Goal: Task Accomplishment & Management: Complete application form

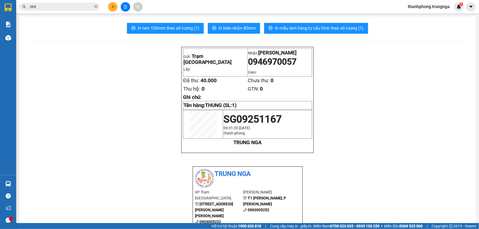
click at [113, 5] on icon "plus" at bounding box center [113, 7] width 4 height 4
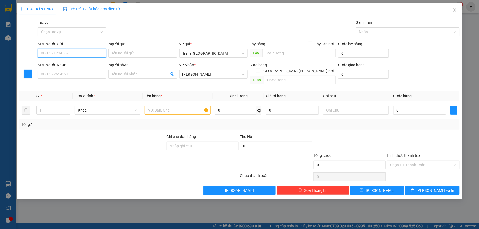
drag, startPoint x: 79, startPoint y: 52, endPoint x: 98, endPoint y: 13, distance: 43.3
click at [79, 52] on input "SĐT Người Gửi" at bounding box center [72, 53] width 68 height 9
type input "0931472604"
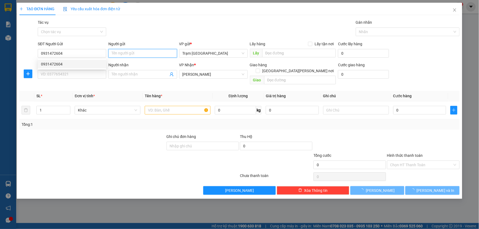
type input "40.000"
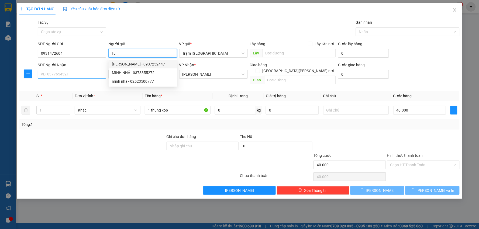
type input "Tú"
click at [73, 76] on input "SĐT Người Nhận" at bounding box center [72, 74] width 68 height 9
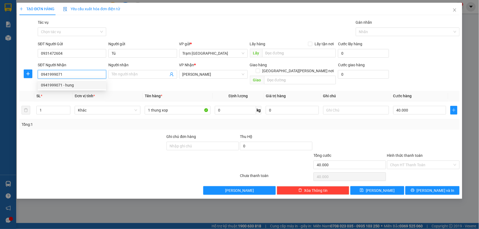
type input "0941999071"
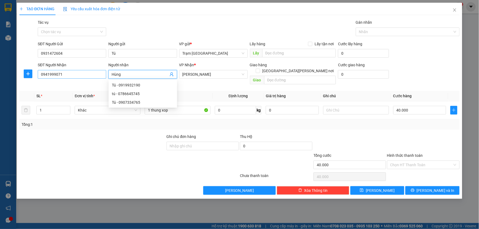
type input "Hùng"
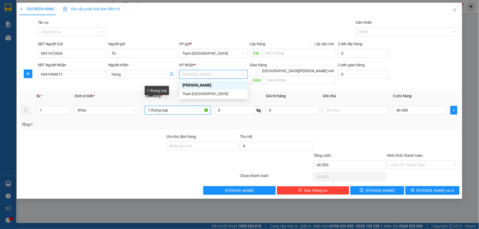
click at [175, 106] on input "1 thung xop" at bounding box center [178, 110] width 66 height 9
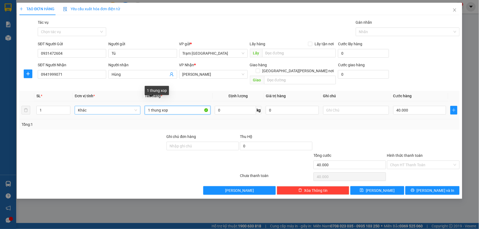
drag, startPoint x: 175, startPoint y: 105, endPoint x: 95, endPoint y: 105, distance: 80.3
click at [95, 105] on tr "1 Khác 1 thung xop 0 kg 0 40.000" at bounding box center [239, 110] width 440 height 18
type input "thùng xốp"
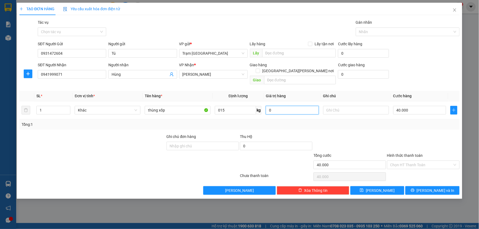
type input "15"
type input "5"
type input "00.005"
type input "50"
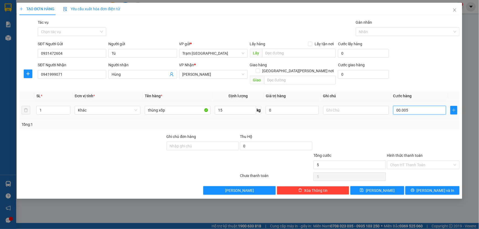
type input "50"
type input "0.000.050"
type input "50.000"
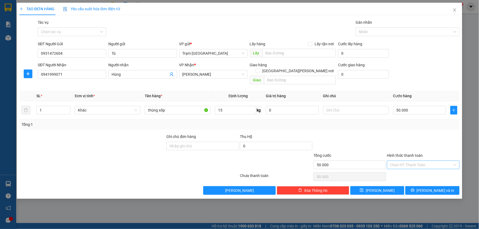
click at [421, 161] on input "Hình thức thanh toán" at bounding box center [421, 165] width 62 height 8
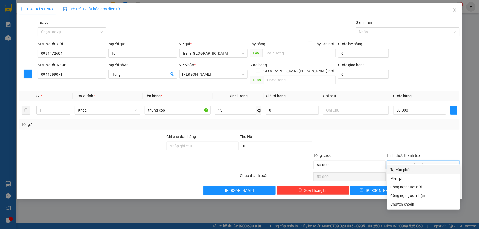
click at [417, 134] on div at bounding box center [423, 143] width 74 height 19
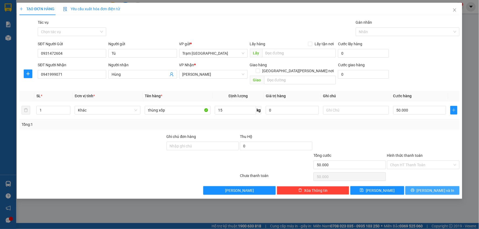
click at [429, 187] on span "[PERSON_NAME] và In" at bounding box center [435, 190] width 38 height 6
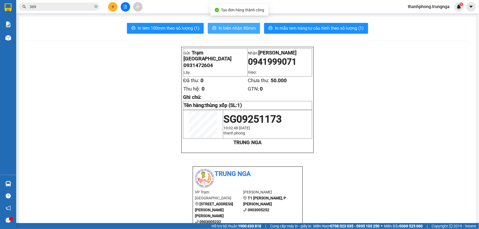
click at [227, 28] on span "In biên nhận 80mm" at bounding box center [236, 28] width 37 height 7
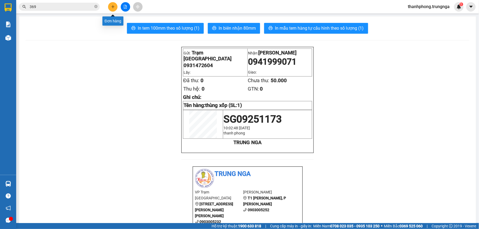
click at [113, 5] on icon "plus" at bounding box center [113, 6] width 0 height 3
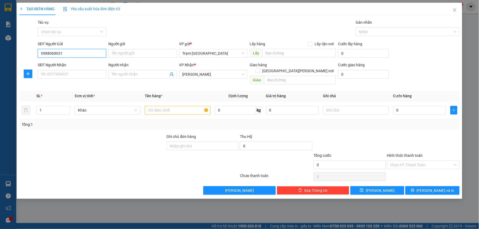
type input "0988068031"
type input "Nhà thuốc [PERSON_NAME]"
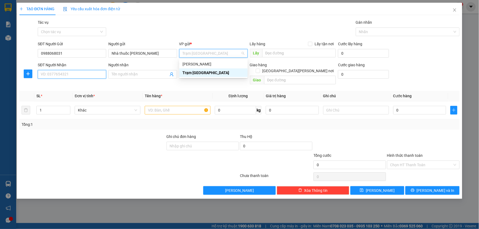
click at [78, 71] on input "SĐT Người Nhận" at bounding box center [72, 74] width 68 height 9
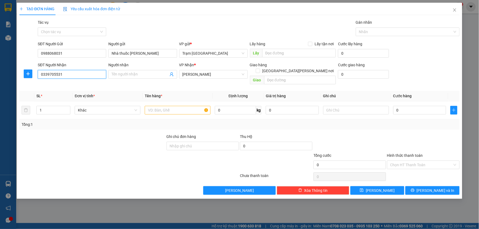
type input "0339390079"
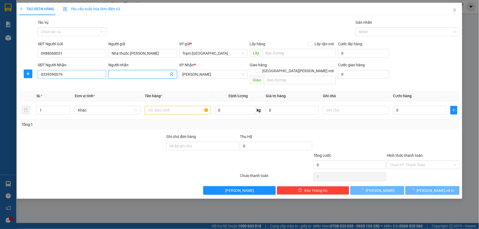
type input "40.000"
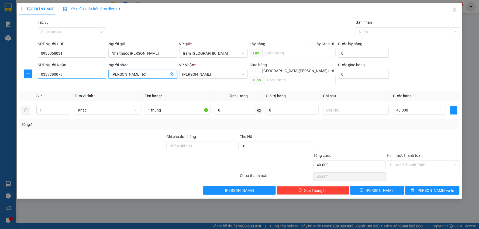
type input "[PERSON_NAME] Tốt"
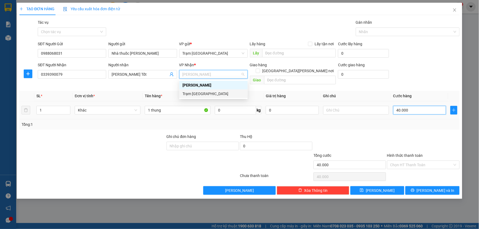
click at [422, 106] on input "40.000" at bounding box center [419, 110] width 53 height 9
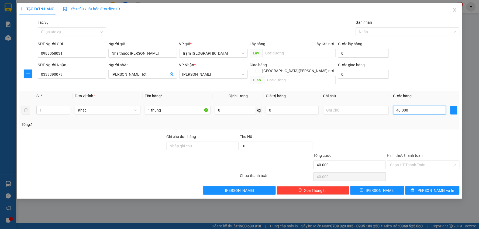
type input "3"
type input "00.003"
type input "30"
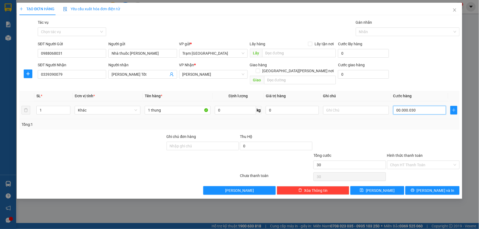
type input "00.000.030"
type input "30.000"
click at [432, 187] on span "[PERSON_NAME] và In" at bounding box center [435, 190] width 38 height 6
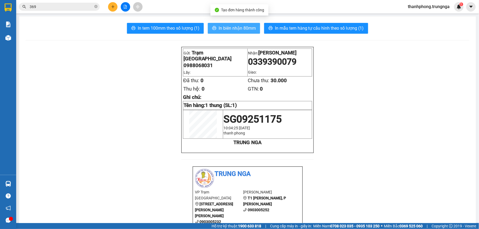
click at [231, 28] on span "In biên nhận 80mm" at bounding box center [236, 28] width 37 height 7
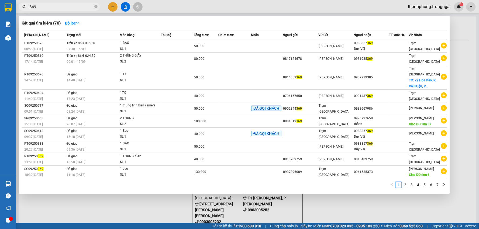
click at [67, 8] on input "369" at bounding box center [62, 7] width 64 height 6
type input "3"
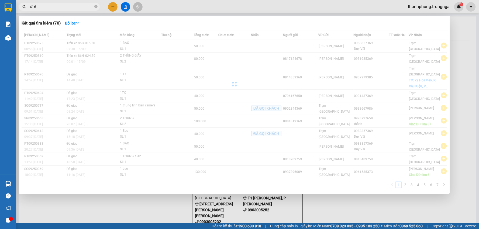
type input "416"
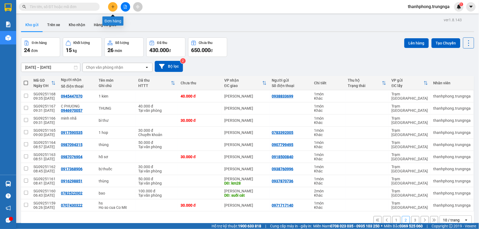
click at [112, 7] on icon "plus" at bounding box center [113, 7] width 4 height 4
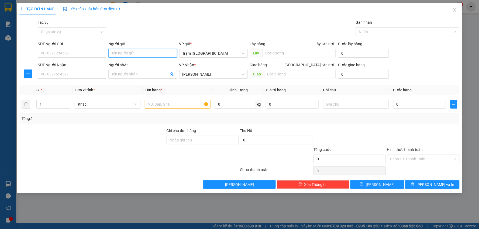
click at [153, 56] on input "Người gửi" at bounding box center [142, 53] width 68 height 9
type input "Nhiên"
type input "0919219751"
click at [61, 74] on input "SĐT Người Nhận" at bounding box center [72, 74] width 68 height 9
drag, startPoint x: 302, startPoint y: 20, endPoint x: 298, endPoint y: 19, distance: 3.5
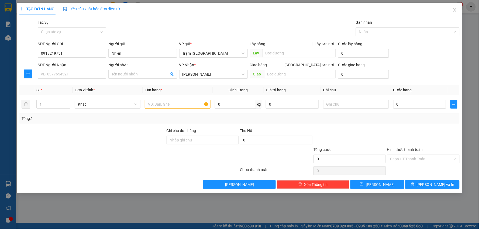
click at [302, 20] on div "Tác vụ Chọn tác vụ Gán nhãn Nhãn" at bounding box center [248, 28] width 423 height 19
click at [67, 73] on input "SĐT Người Nhận" at bounding box center [72, 74] width 68 height 9
type input "0919961971"
click at [124, 72] on input "Người nhận" at bounding box center [140, 74] width 57 height 6
type input "Ms. Hường"
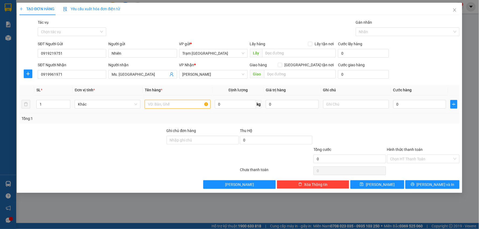
click at [176, 105] on input "text" at bounding box center [178, 104] width 66 height 9
type input "hồ sơ"
type input "1"
type input "G"
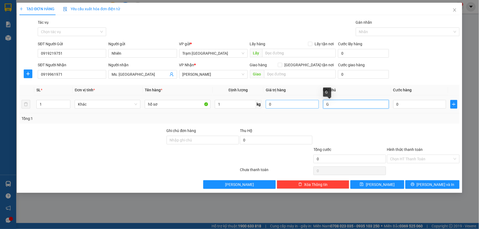
drag, startPoint x: 341, startPoint y: 102, endPoint x: 292, endPoint y: 102, distance: 48.2
click at [292, 102] on tr "1 Khác hồ sơ 1 kg 0 G 0" at bounding box center [239, 104] width 440 height 18
type input "003"
type input "3"
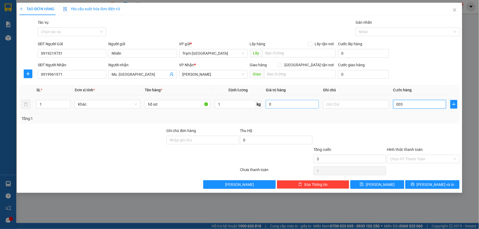
type input "0.030"
type input "30"
type input "30.000"
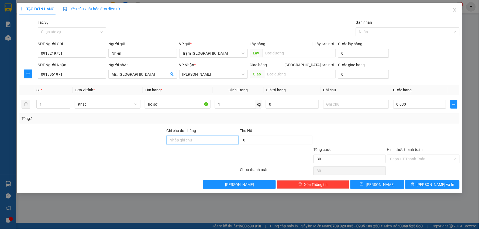
type input "30.000"
click at [196, 140] on input "Ghi chú đơn hàng" at bounding box center [202, 140] width 72 height 9
type input "[GEOGRAPHIC_DATA][PERSON_NAME] nơi"
click at [366, 134] on div at bounding box center [350, 137] width 74 height 19
drag, startPoint x: 418, startPoint y: 158, endPoint x: 422, endPoint y: 150, distance: 9.6
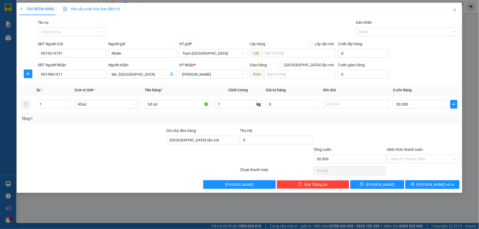
click at [419, 158] on input "Hình thức thanh toán" at bounding box center [421, 159] width 62 height 8
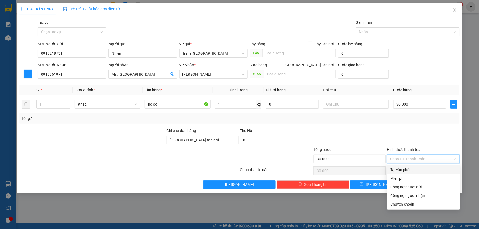
click at [402, 166] on div "Tại văn phòng" at bounding box center [423, 169] width 72 height 9
type input "0"
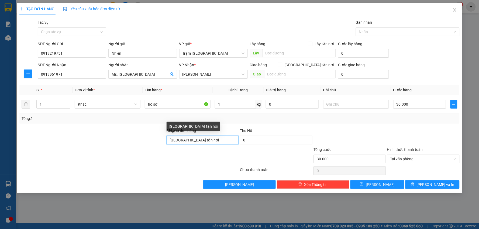
click at [202, 139] on input "[GEOGRAPHIC_DATA][PERSON_NAME] nơi" at bounding box center [202, 140] width 72 height 9
type input "[GEOGRAPHIC_DATA][PERSON_NAME] nơi"
drag, startPoint x: 122, startPoint y: 139, endPoint x: 102, endPoint y: 139, distance: 20.7
click at [102, 139] on div "Ghi chú đơn hàng Giao tận nơi Thu Hộ 0" at bounding box center [239, 137] width 441 height 19
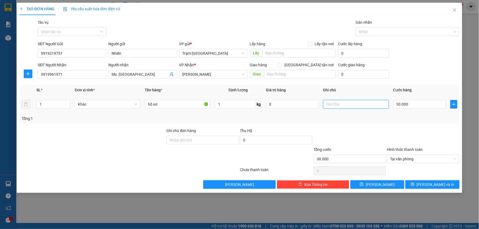
click at [335, 105] on input "text" at bounding box center [356, 104] width 66 height 9
paste input "[GEOGRAPHIC_DATA][PERSON_NAME] nơi"
type input "Giao tận nơi 30k"
type input "00.006"
type input "6"
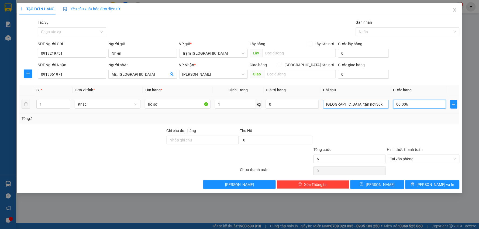
type input "0.000.060"
type input "60"
type input "60.000"
click at [411, 105] on input "60.000" at bounding box center [419, 104] width 53 height 9
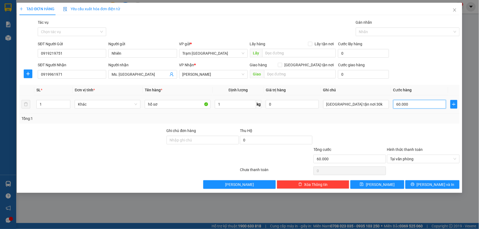
type input "00.003"
type input "3"
type input "0.000.030"
type input "30"
type input "30.000"
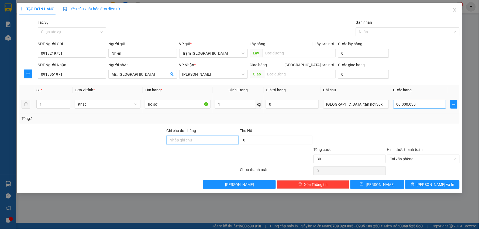
type input "30.000"
click at [424, 182] on button "[PERSON_NAME] và In" at bounding box center [432, 184] width 54 height 9
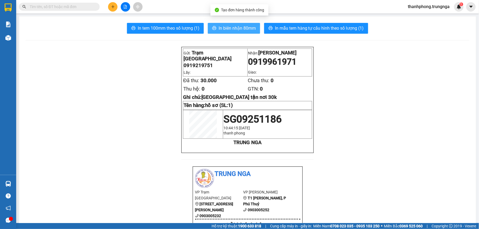
click at [227, 28] on span "In biên nhận 80mm" at bounding box center [236, 28] width 37 height 7
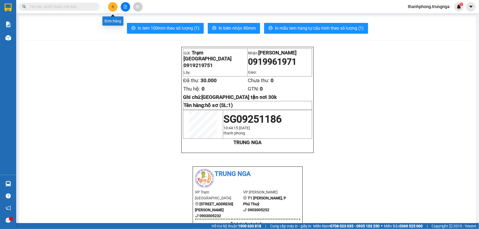
click at [110, 5] on button at bounding box center [112, 6] width 9 height 9
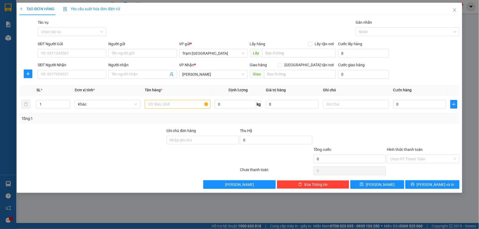
click at [71, 58] on div "SĐT Người Gửi VD: 0371234567" at bounding box center [72, 50] width 68 height 19
click at [74, 54] on input "SĐT Người Gửi" at bounding box center [72, 53] width 68 height 9
click at [86, 73] on input "SĐT Người Nhận" at bounding box center [72, 74] width 68 height 9
type input "0906326665"
drag, startPoint x: 127, startPoint y: 75, endPoint x: 68, endPoint y: 75, distance: 59.0
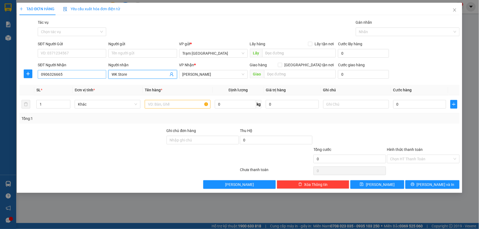
click at [68, 75] on div "SĐT Người Nhận 0906326665 Người nhận WK Store WK Store VP Nhận * Phan Thiết Gia…" at bounding box center [248, 71] width 423 height 19
type input "Thanh Miu"
click at [142, 55] on input "Người gửi" at bounding box center [142, 53] width 68 height 9
type input "WK Store"
click at [68, 50] on input "SĐT Người Gửi" at bounding box center [72, 53] width 68 height 9
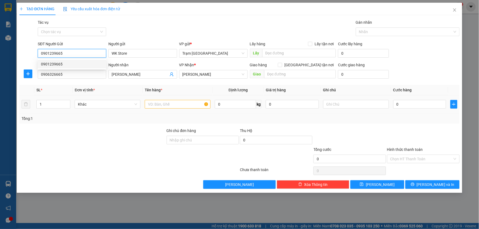
type input "0901239665"
click at [171, 105] on input "text" at bounding box center [178, 104] width 66 height 9
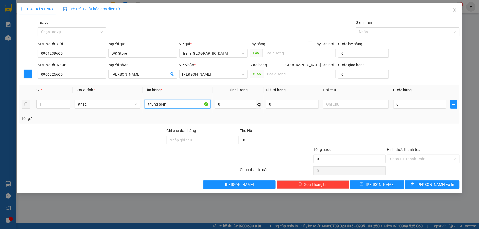
type input "thùng (đen)"
type input "15"
type input "005"
type input "5"
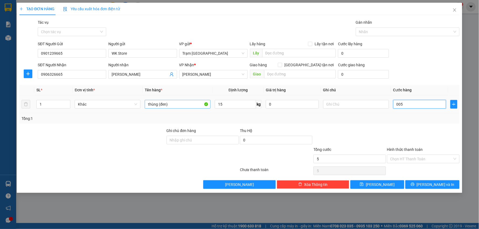
type input "0.050"
type input "50"
type input "50.000"
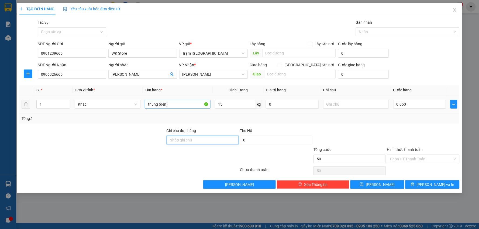
type input "50.000"
click at [433, 185] on span "[PERSON_NAME] và In" at bounding box center [435, 185] width 38 height 6
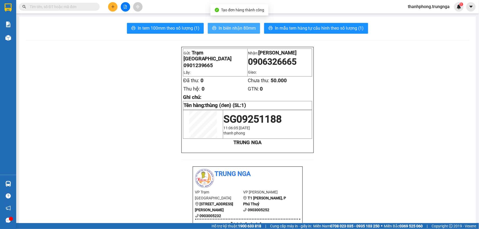
click at [232, 26] on span "In biên nhận 80mm" at bounding box center [236, 28] width 37 height 7
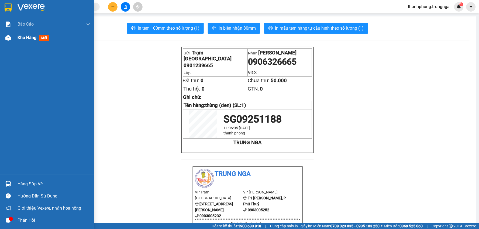
click at [27, 37] on span "Kho hàng" at bounding box center [27, 37] width 19 height 5
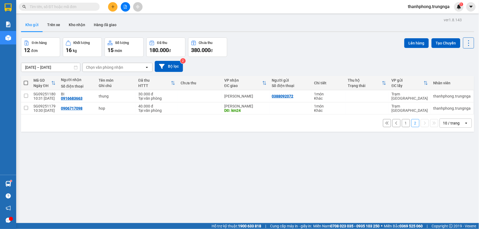
click at [112, 6] on icon "plus" at bounding box center [113, 7] width 4 height 4
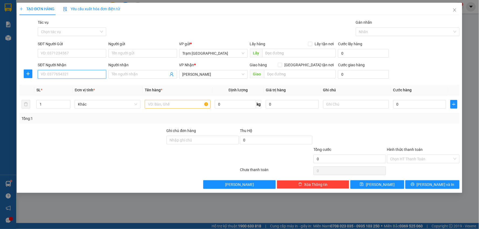
click at [78, 72] on input "SĐT Người Nhận" at bounding box center [72, 74] width 68 height 9
paste input "0906645016"
type input "0906645016"
click at [130, 72] on input "Người nhận" at bounding box center [140, 74] width 57 height 6
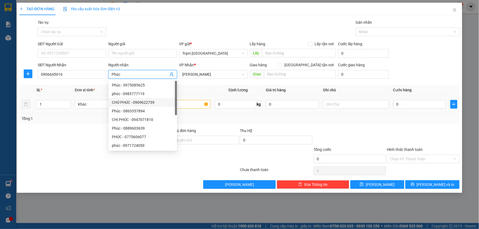
type input "Phúc"
click at [186, 103] on input "text" at bounding box center [178, 104] width 66 height 9
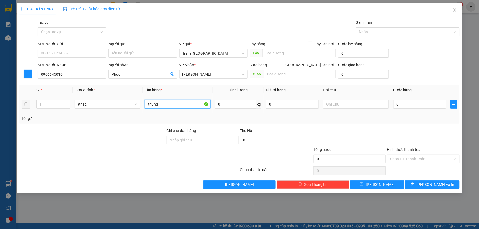
type input "thùng"
type input "2"
type input "q"
paste input "0906645016"
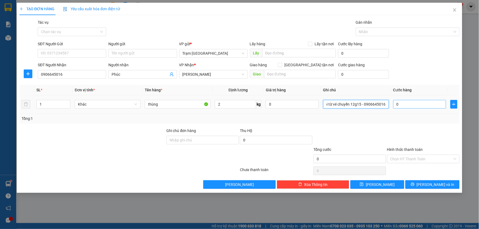
type input "Quy đổi từ vé chuyến 12g15 - 0906645016"
click at [407, 105] on input "0" at bounding box center [419, 104] width 53 height 9
click at [196, 139] on input "Ghi chú đơn hàng" at bounding box center [202, 140] width 72 height 9
click at [72, 52] on input "SĐT Người Gửi" at bounding box center [72, 53] width 68 height 9
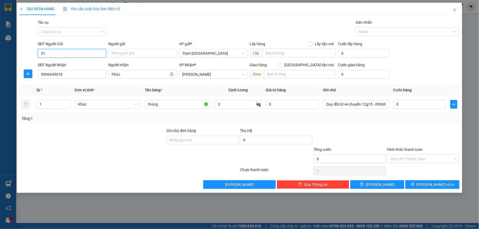
type input "0"
drag, startPoint x: 64, startPoint y: 76, endPoint x: 0, endPoint y: 74, distance: 63.9
click at [0, 74] on div "TẠO ĐƠN HÀNG Yêu cầu xuất hóa đơn điện tử Transit Pickup Surcharge Ids Transit …" at bounding box center [239, 114] width 479 height 229
click at [57, 53] on input "SĐT Người Gửi" at bounding box center [72, 53] width 68 height 9
paste input "0906645016"
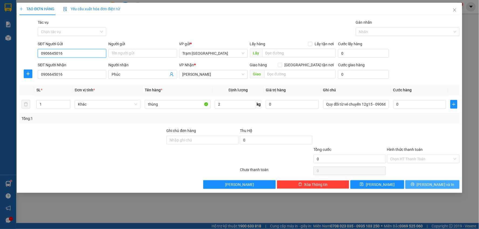
type input "0906645016"
click at [414, 184] on icon "printer" at bounding box center [413, 185] width 4 height 4
click at [408, 101] on input "0" at bounding box center [419, 104] width 53 height 9
type input "001"
type input "1"
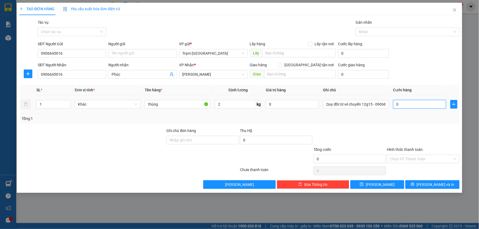
type input "1"
type input "1.000"
click at [422, 160] on input "Hình thức thanh toán" at bounding box center [421, 159] width 62 height 8
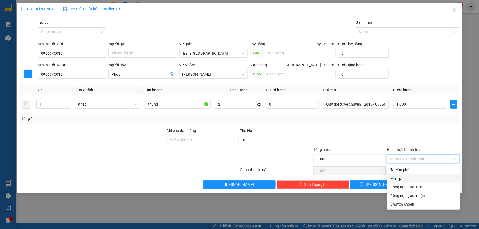
click at [406, 177] on div "Miễn phí" at bounding box center [423, 178] width 66 height 6
type input "0"
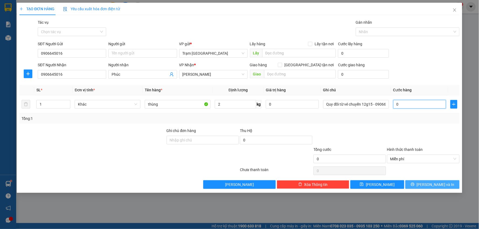
type input "0"
click at [427, 182] on button "[PERSON_NAME] và In" at bounding box center [432, 184] width 54 height 9
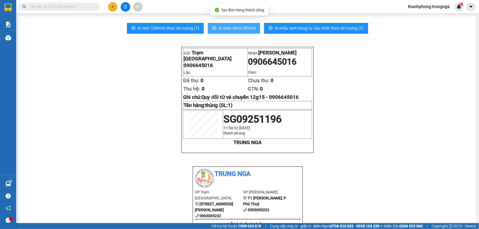
click at [231, 26] on span "In biên nhận 80mm" at bounding box center [236, 28] width 37 height 7
